Goal: Transaction & Acquisition: Purchase product/service

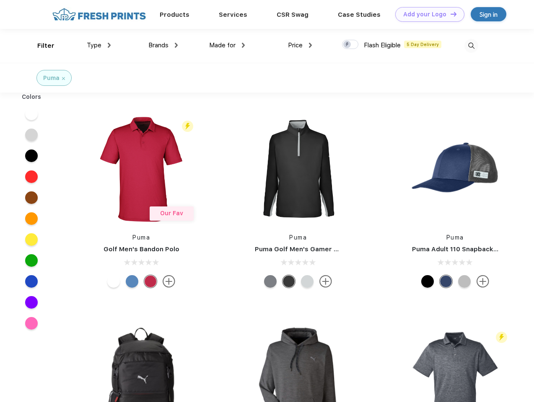
click at [427, 14] on link "Add your Logo Design Tool" at bounding box center [429, 14] width 69 height 15
click at [0, 0] on div "Design Tool" at bounding box center [0, 0] width 0 height 0
click at [450, 14] on link "Add your Logo Design Tool" at bounding box center [429, 14] width 69 height 15
click at [40, 46] on div "Filter" at bounding box center [45, 46] width 17 height 10
click at [99, 45] on span "Type" at bounding box center [94, 45] width 15 height 8
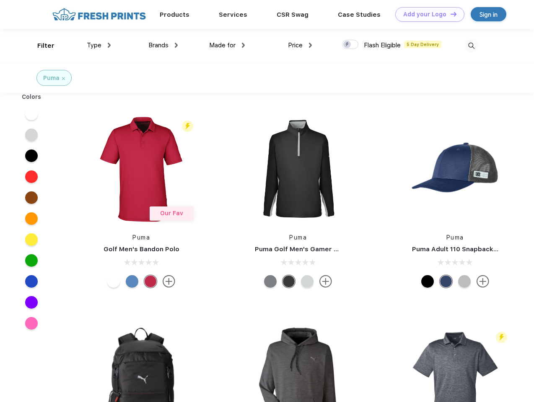
click at [163, 45] on span "Brands" at bounding box center [158, 45] width 20 height 8
click at [227, 45] on span "Made for" at bounding box center [222, 45] width 26 height 8
click at [300, 45] on span "Price" at bounding box center [295, 45] width 15 height 8
click at [350, 45] on div at bounding box center [350, 44] width 16 height 9
click at [348, 45] on input "checkbox" at bounding box center [344, 41] width 5 height 5
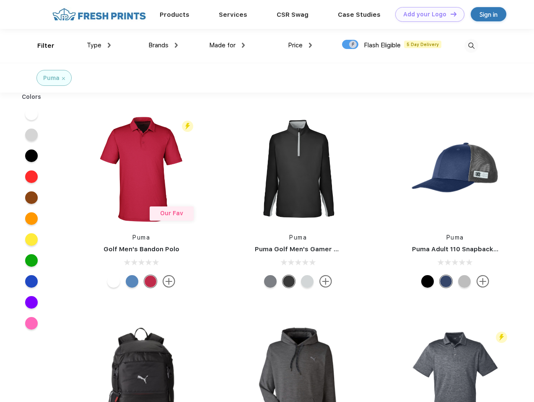
click at [471, 46] on img at bounding box center [471, 46] width 14 height 14
